Goal: Task Accomplishment & Management: Use online tool/utility

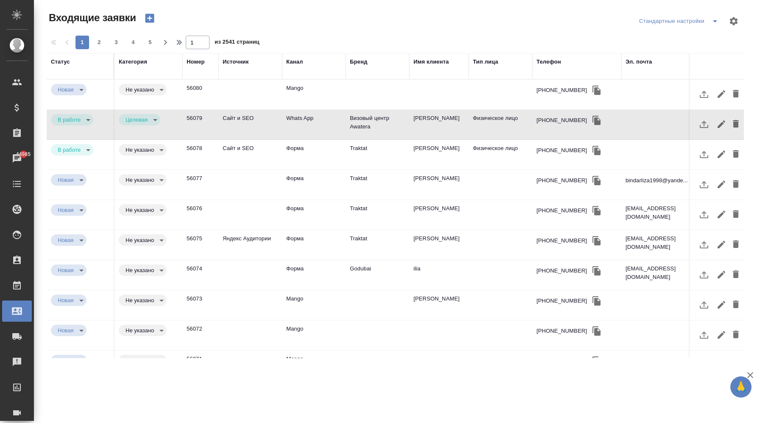
select select "RU"
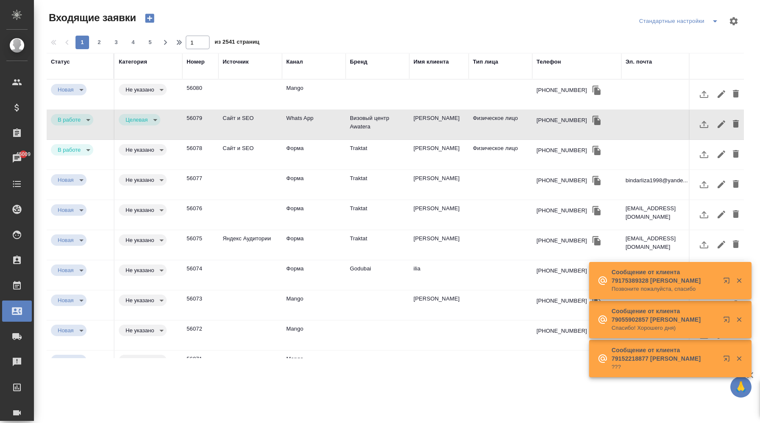
click at [244, 62] on div "Источник" at bounding box center [236, 62] width 26 height 8
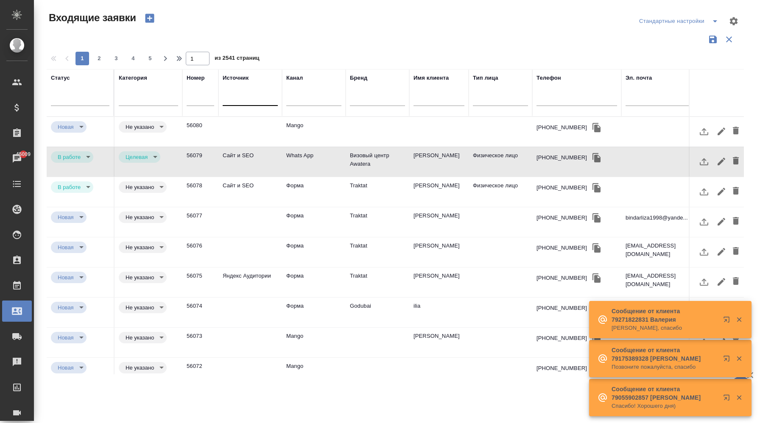
click at [244, 98] on div at bounding box center [250, 97] width 55 height 12
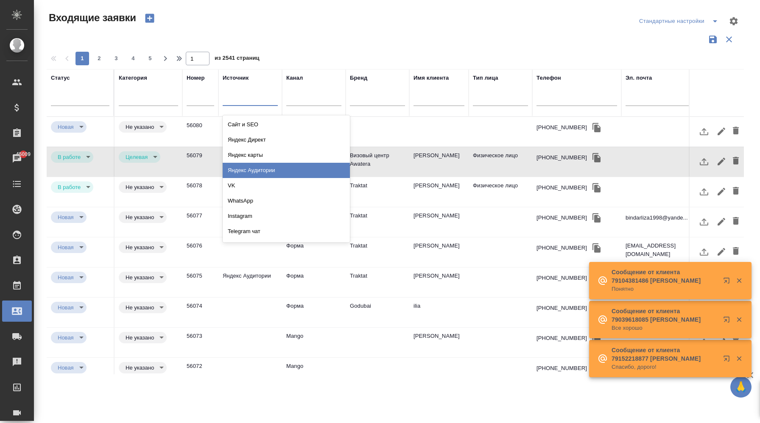
click at [267, 163] on div "Яндекс Аудитории" at bounding box center [286, 170] width 127 height 15
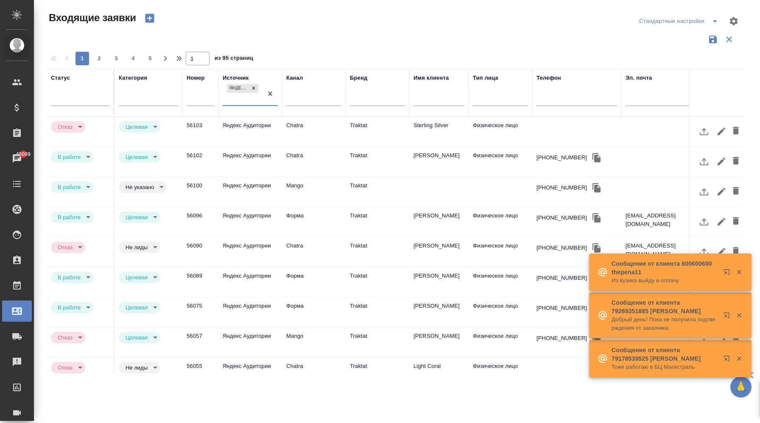
click at [257, 155] on td "Яндекс Аудитории" at bounding box center [250, 162] width 64 height 30
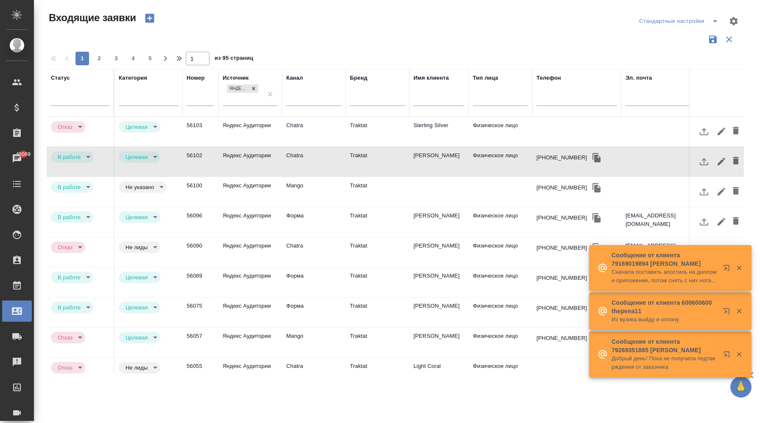
click at [257, 155] on td "Яндекс Аудитории" at bounding box center [250, 162] width 64 height 30
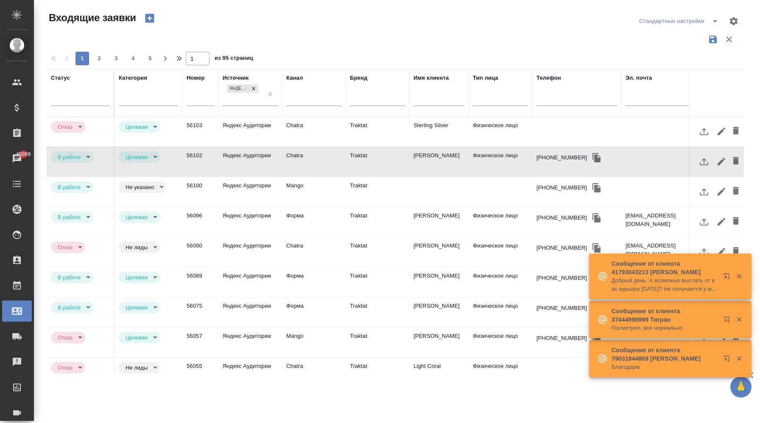
click at [246, 221] on td "Яндекс Аудитории" at bounding box center [250, 222] width 64 height 30
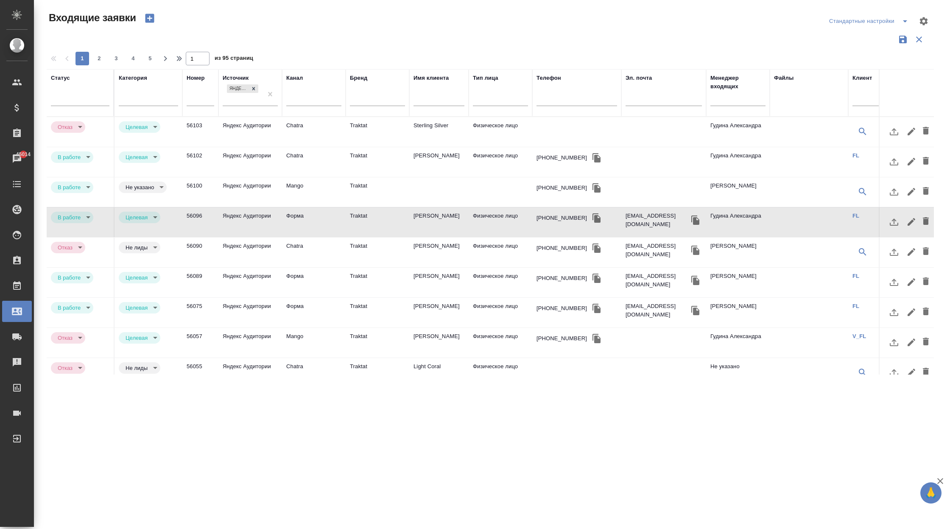
click at [336, 278] on td "Форма" at bounding box center [314, 283] width 64 height 30
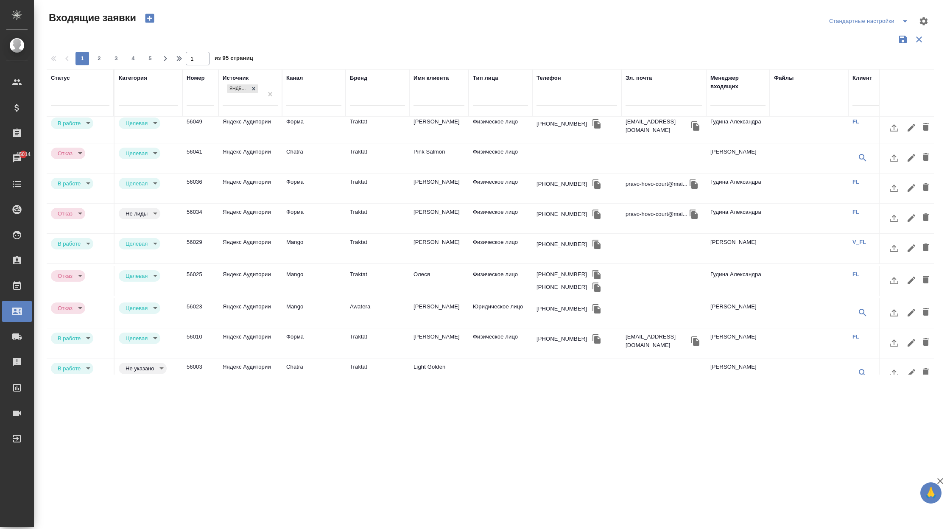
scroll to position [289, 0]
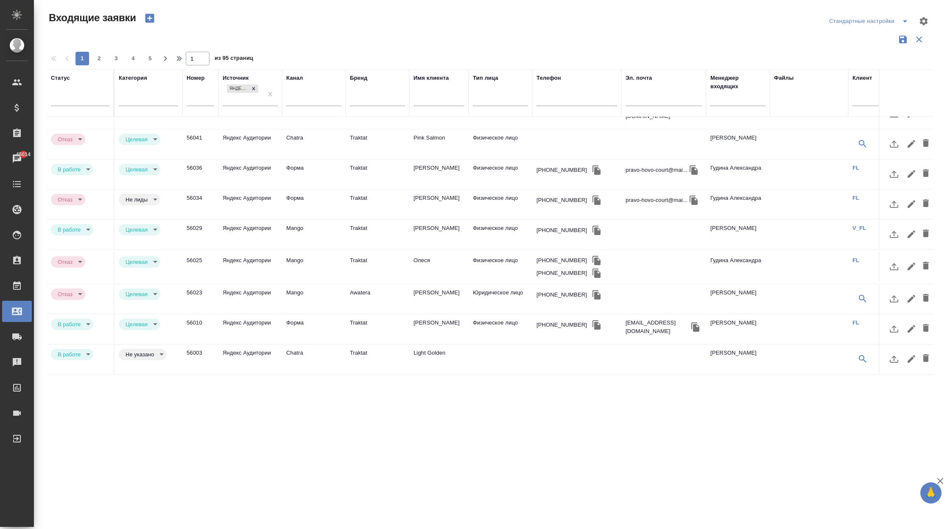
click at [292, 228] on td "Mango" at bounding box center [314, 235] width 64 height 30
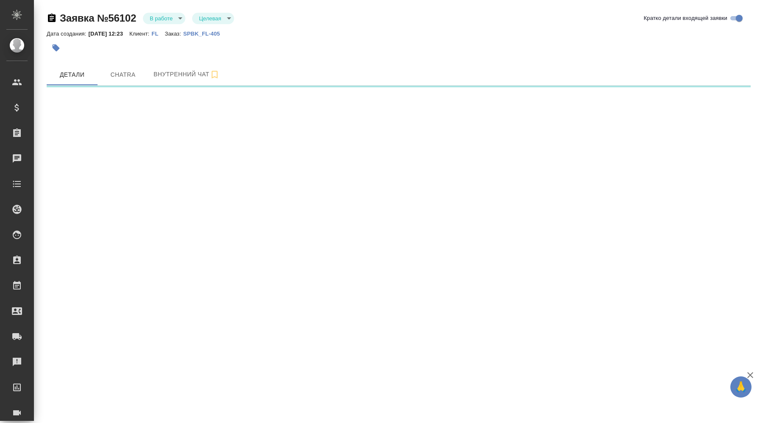
select select "RU"
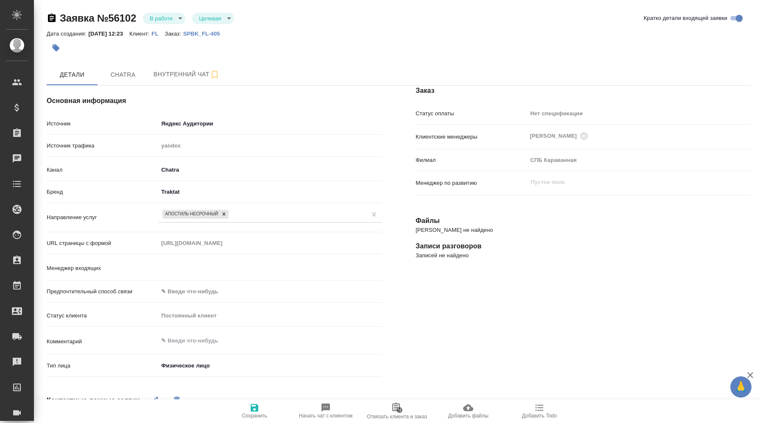
type textarea "x"
type input "Гудина Александра"
type textarea "x"
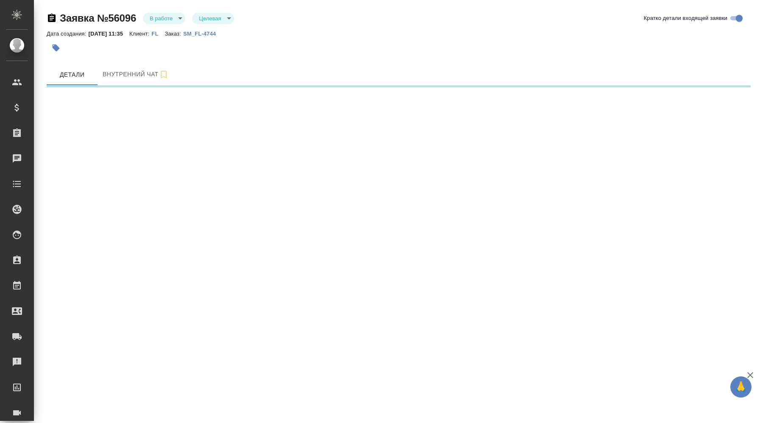
select select "RU"
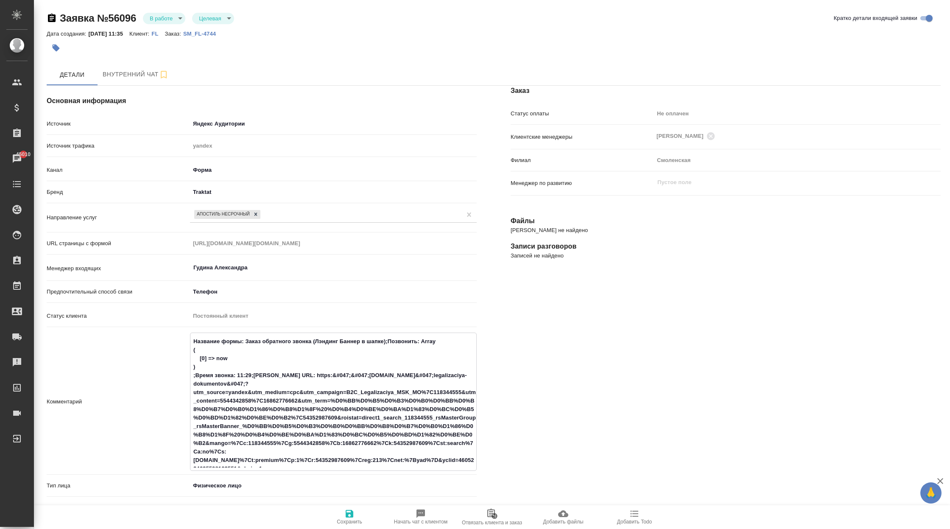
drag, startPoint x: 194, startPoint y: 392, endPoint x: 392, endPoint y: 395, distance: 198.5
click at [392, 395] on textarea "Название формы: Заказ обратного звонка (Лэндинг Баннер в шапке);Позвонить: Arra…" at bounding box center [333, 400] width 286 height 133
click at [129, 408] on div "Комментарий Название формы: Заказ обратного звонка (Лэндинг Баннер в шапке);Поз…" at bounding box center [262, 402] width 430 height 138
drag, startPoint x: 193, startPoint y: 393, endPoint x: 325, endPoint y: 461, distance: 148.0
click at [325, 423] on textarea "Название формы: Заказ обратного звонка (Лэндинг Баннер в шапке);Позвонить: Arra…" at bounding box center [333, 400] width 286 height 133
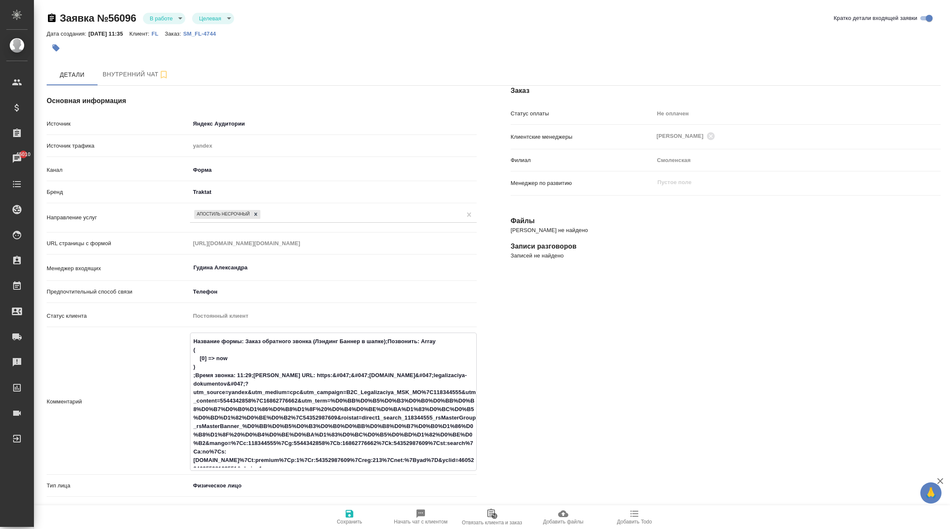
click at [366, 383] on textarea "Название формы: Заказ обратного звонка (Лэндинг Баннер в шапке);Позвонить: Arra…" at bounding box center [333, 400] width 286 height 133
drag, startPoint x: 354, startPoint y: 376, endPoint x: 406, endPoint y: 459, distance: 97.8
click at [406, 423] on textarea "Название формы: Заказ обратного звонка (Лэндинг Баннер в шапке);Позвонить: Arra…" at bounding box center [333, 400] width 286 height 133
click at [389, 379] on textarea "Название формы: Заказ обратного звонка (Лэндинг Баннер в шапке);Позвонить: Arra…" at bounding box center [333, 400] width 286 height 133
drag, startPoint x: 354, startPoint y: 377, endPoint x: 227, endPoint y: 383, distance: 127.0
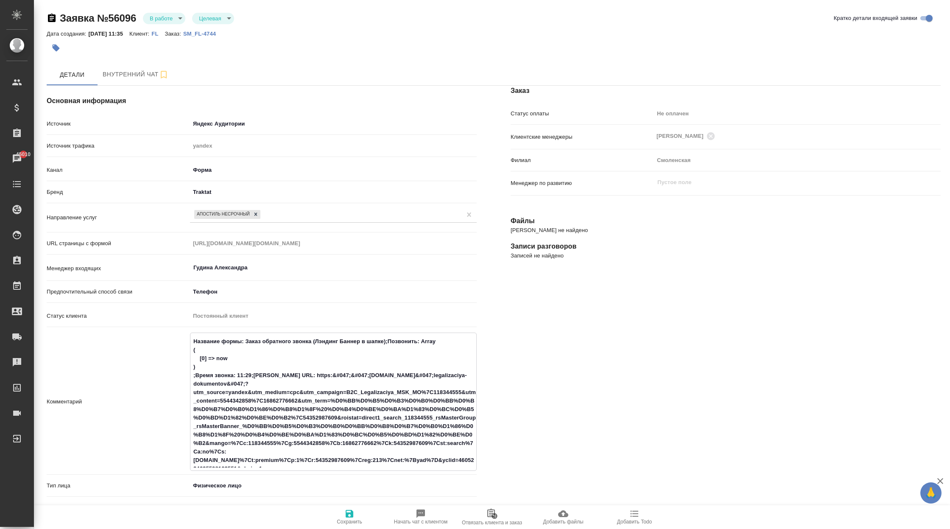
click at [227, 383] on textarea "Название формы: Заказ обратного звонка (Лэндинг Баннер в шапке);Позвонить: Arra…" at bounding box center [333, 400] width 286 height 133
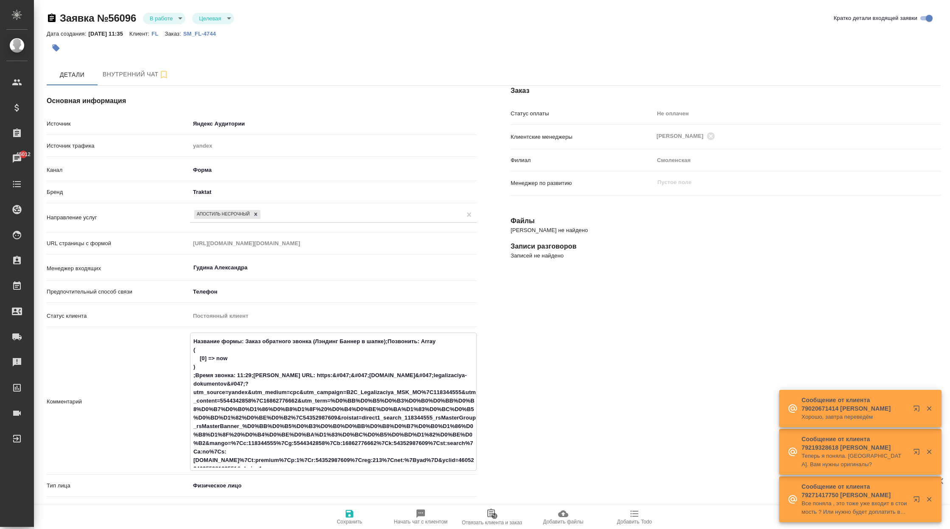
click at [217, 319] on div "Постоянный клиент" at bounding box center [333, 316] width 287 height 14
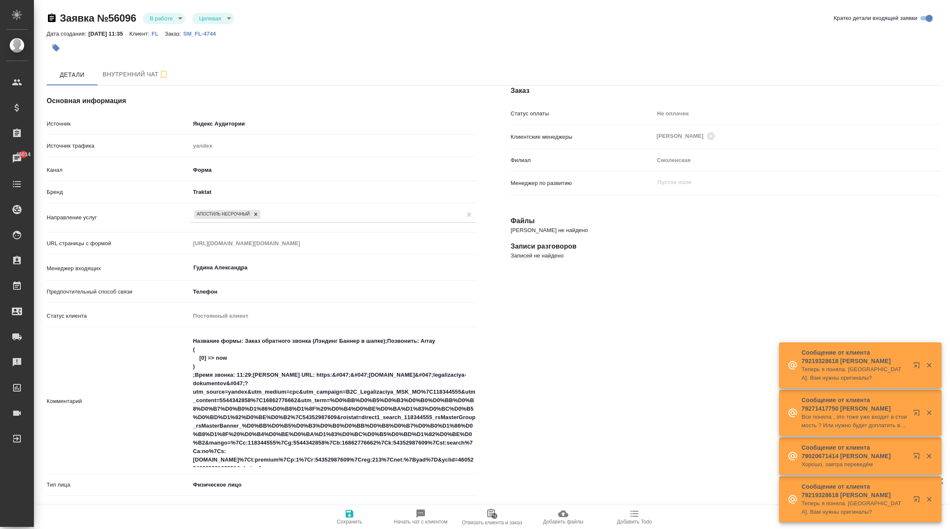
click at [221, 316] on div "Постоянный клиент" at bounding box center [333, 316] width 287 height 14
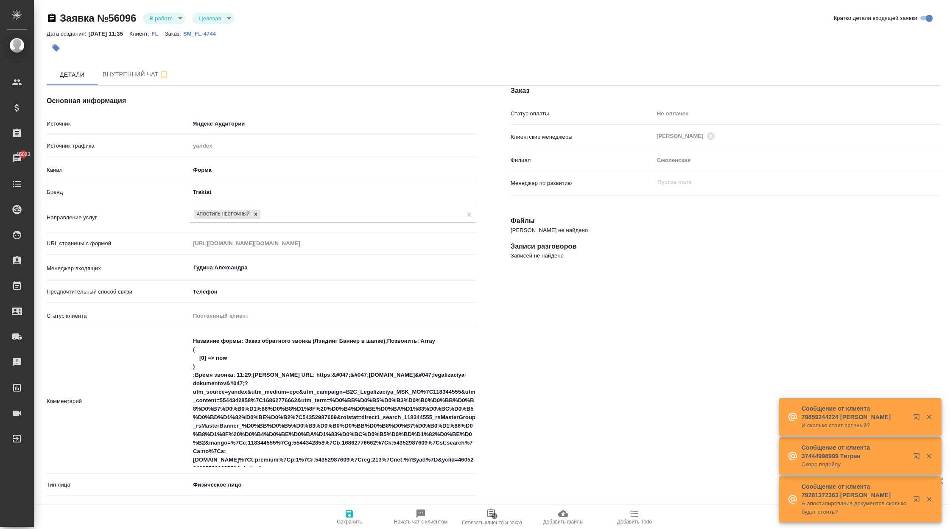
type textarea "x"
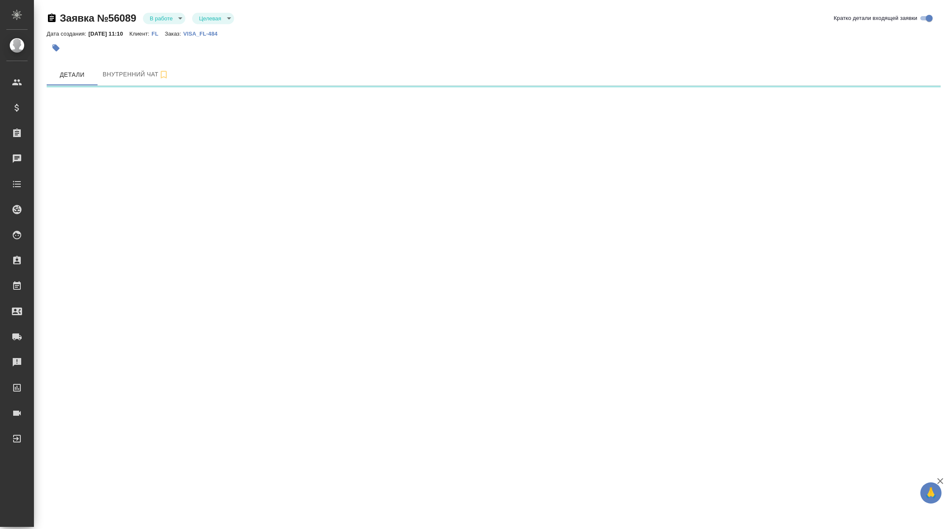
select select "RU"
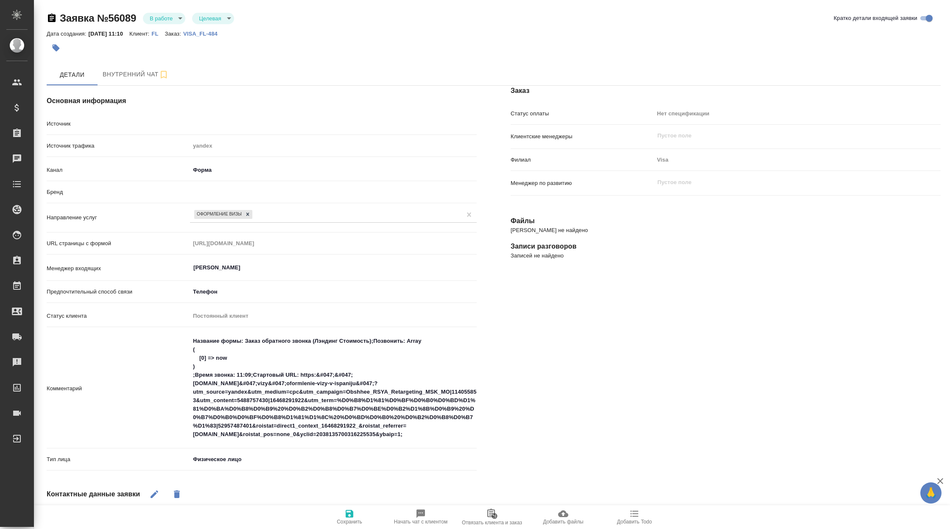
type textarea "x"
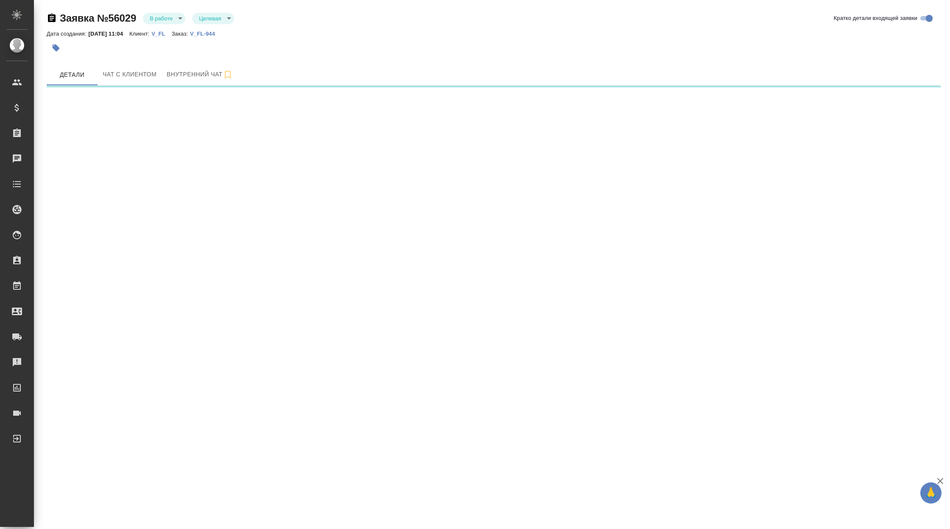
select select "RU"
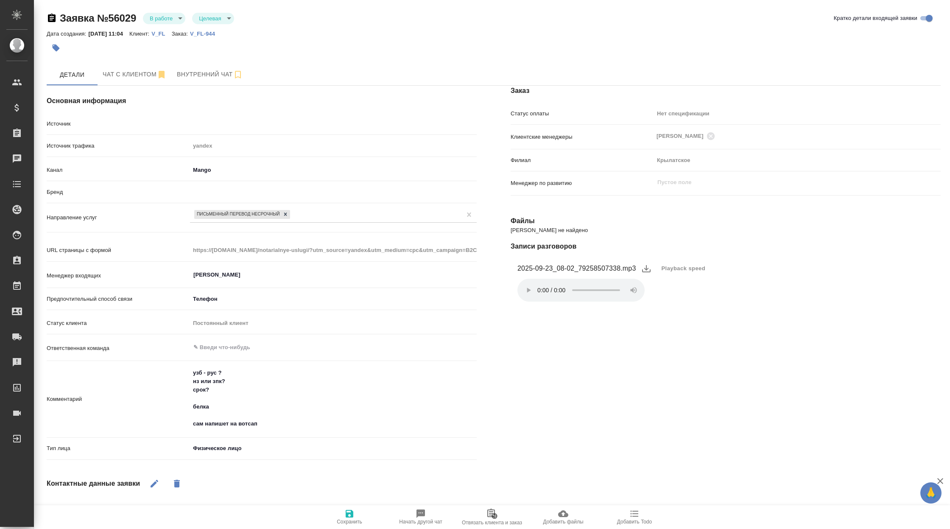
type textarea "x"
